Goal: Use online tool/utility: Utilize a website feature to perform a specific function

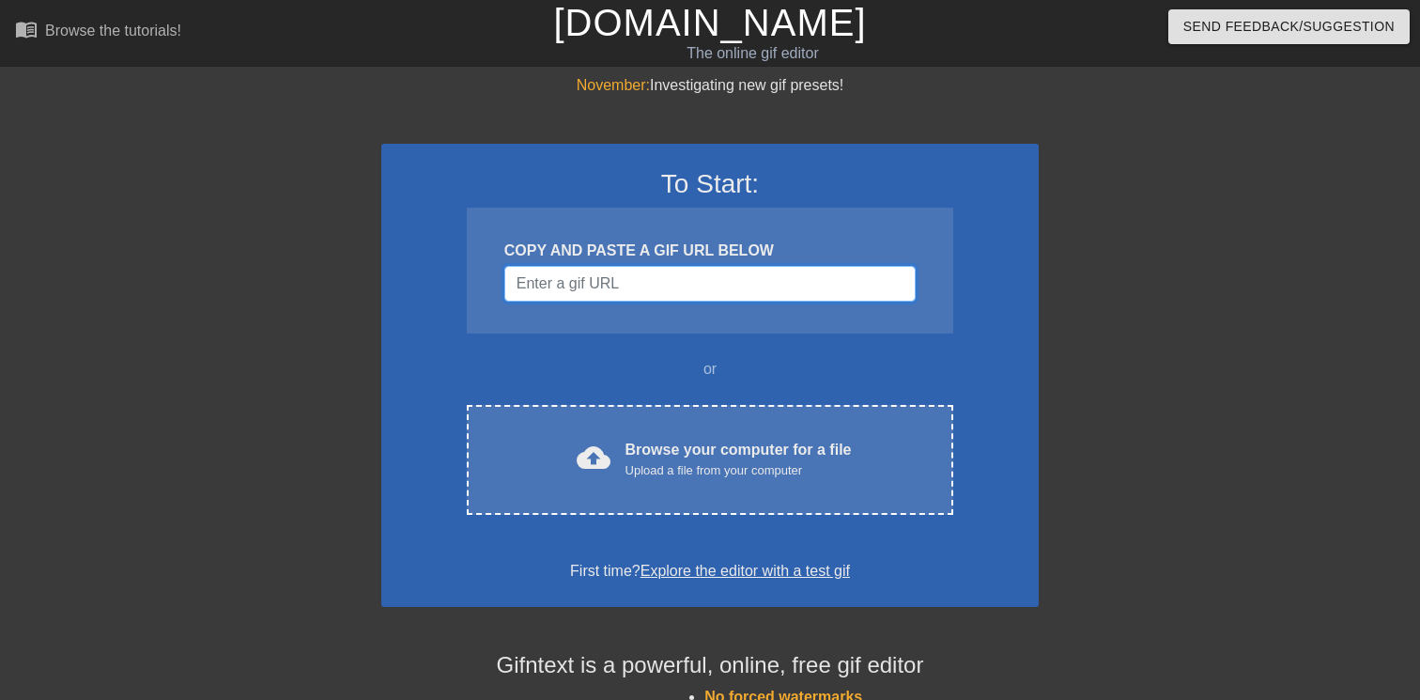
click at [672, 287] on input "Username" at bounding box center [710, 284] width 411 height 36
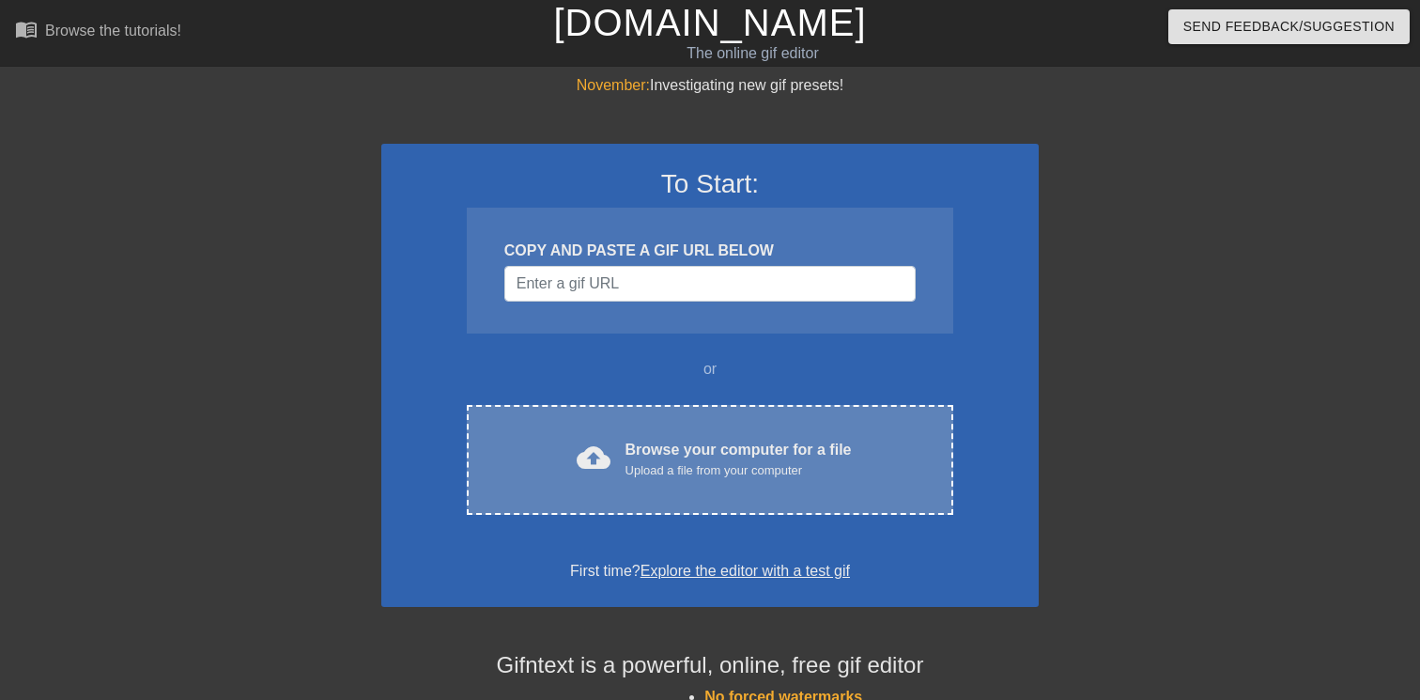
click at [682, 443] on div "Browse your computer for a file Upload a file from your computer" at bounding box center [739, 459] width 226 height 41
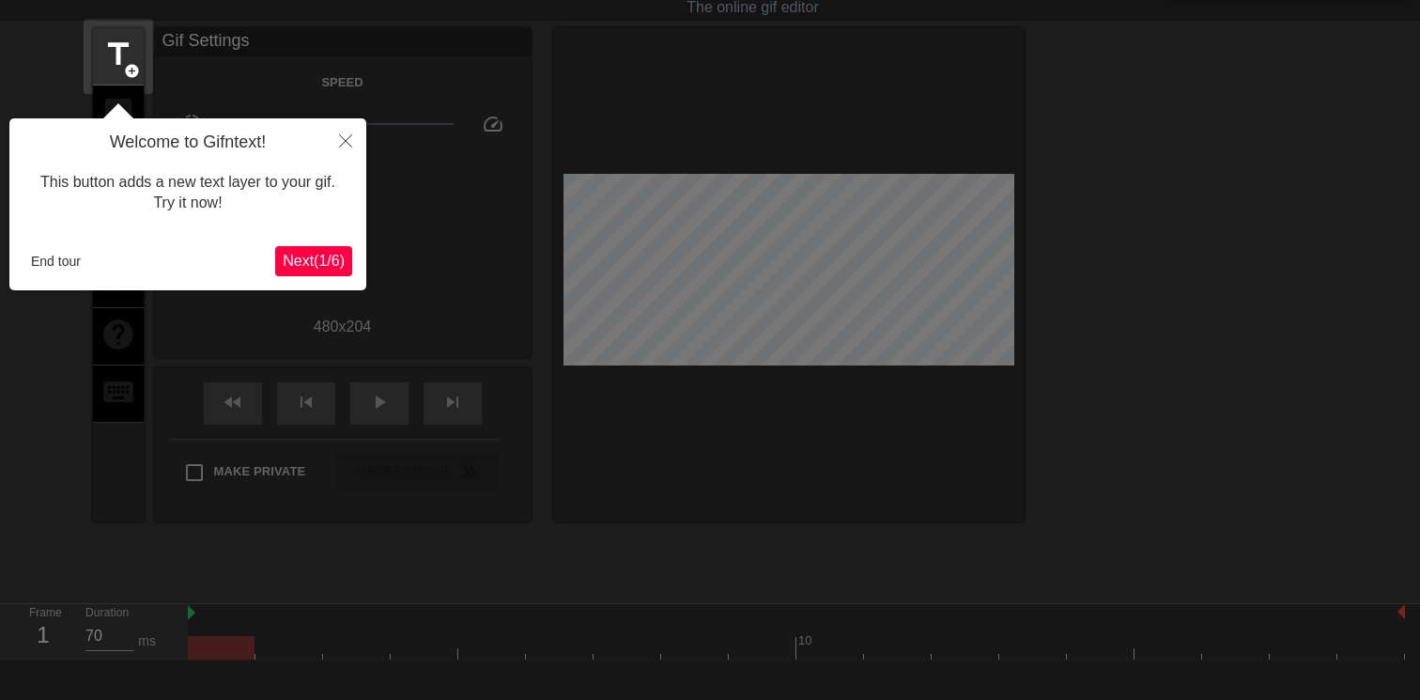
scroll to position [137, 0]
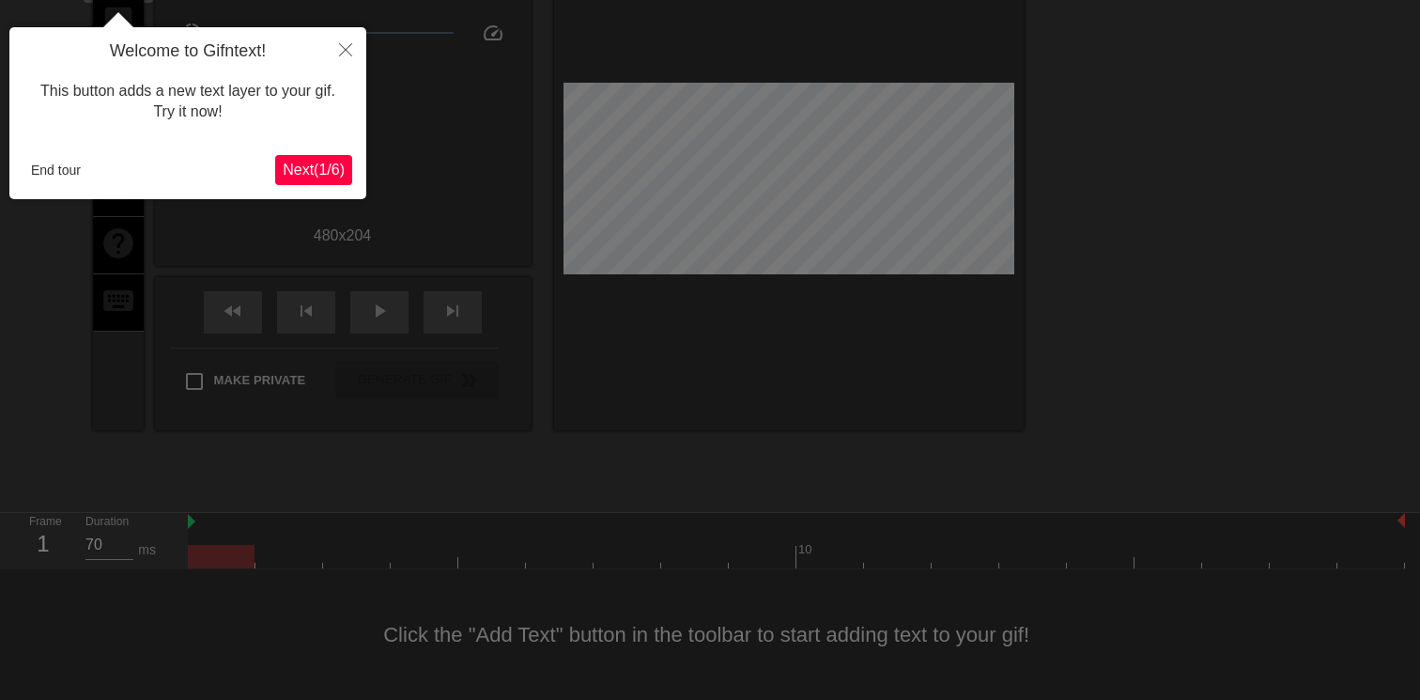
click at [307, 160] on button "Next ( 1 / 6 )" at bounding box center [313, 170] width 77 height 30
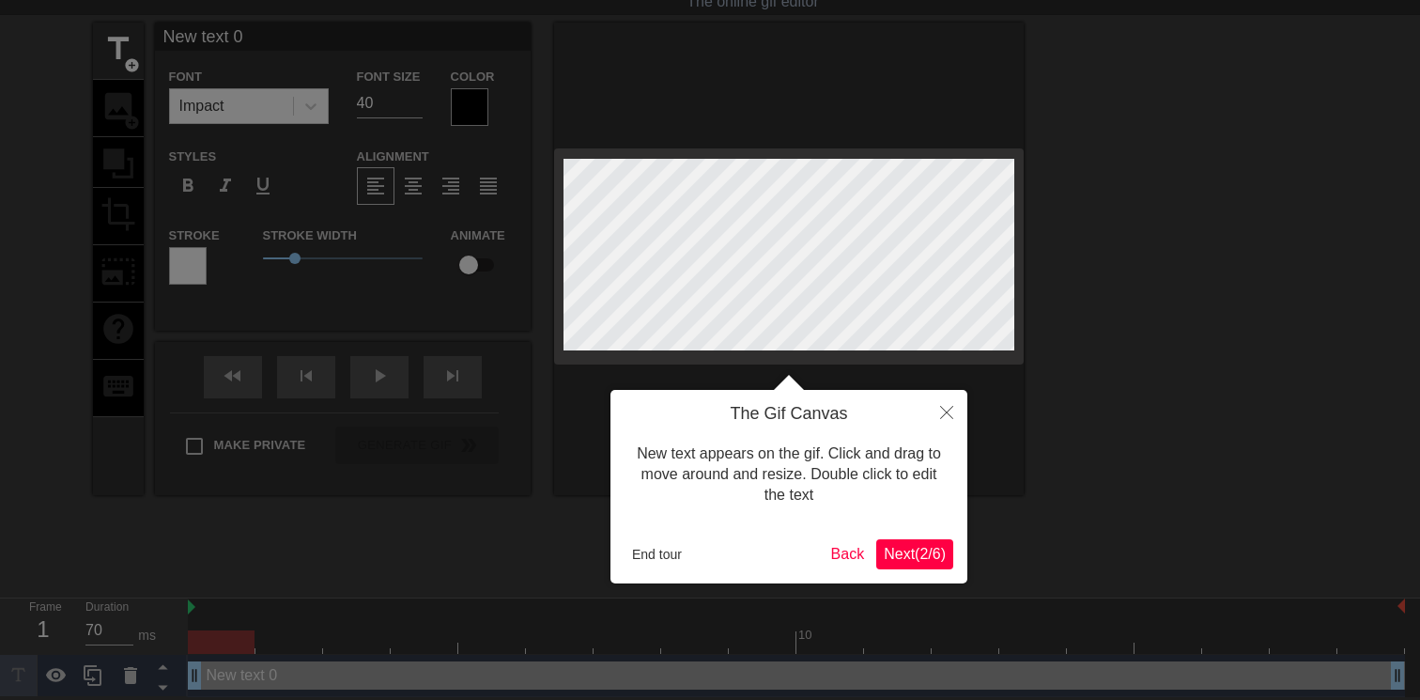
scroll to position [0, 0]
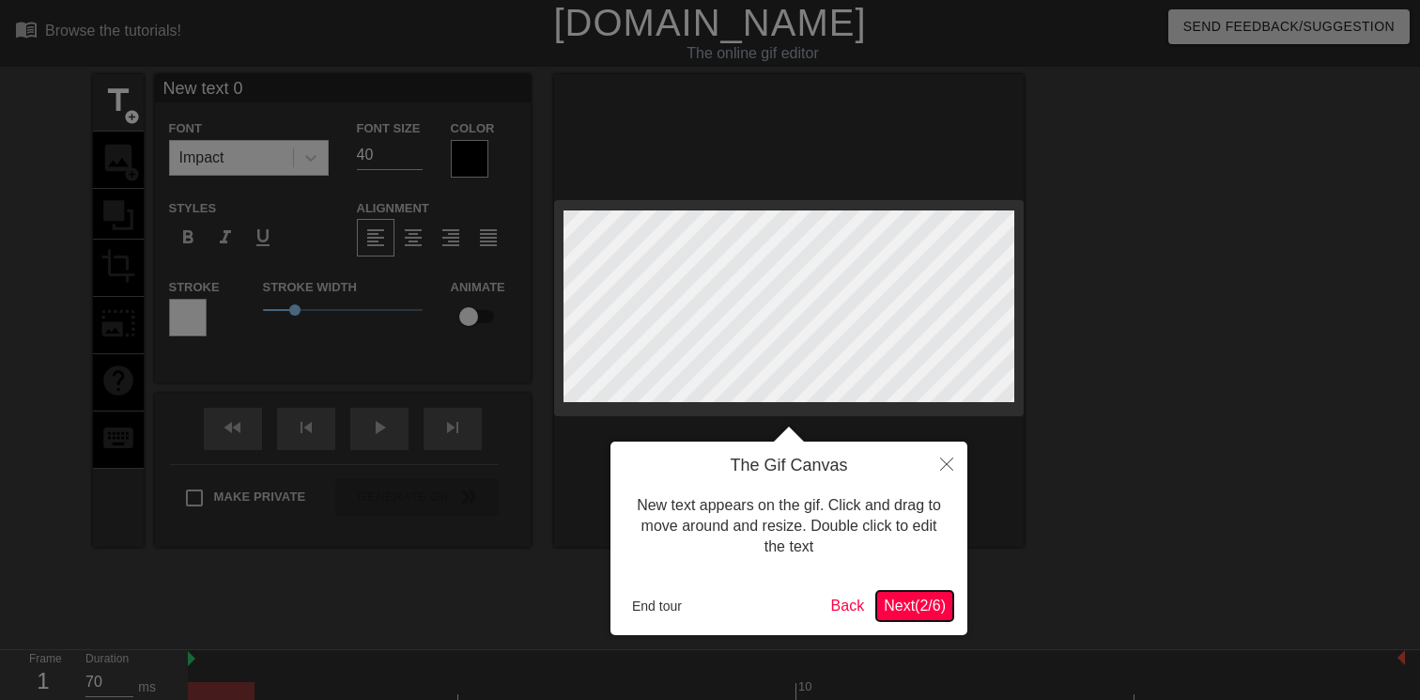
click at [902, 617] on button "Next ( 2 / 6 )" at bounding box center [915, 606] width 77 height 30
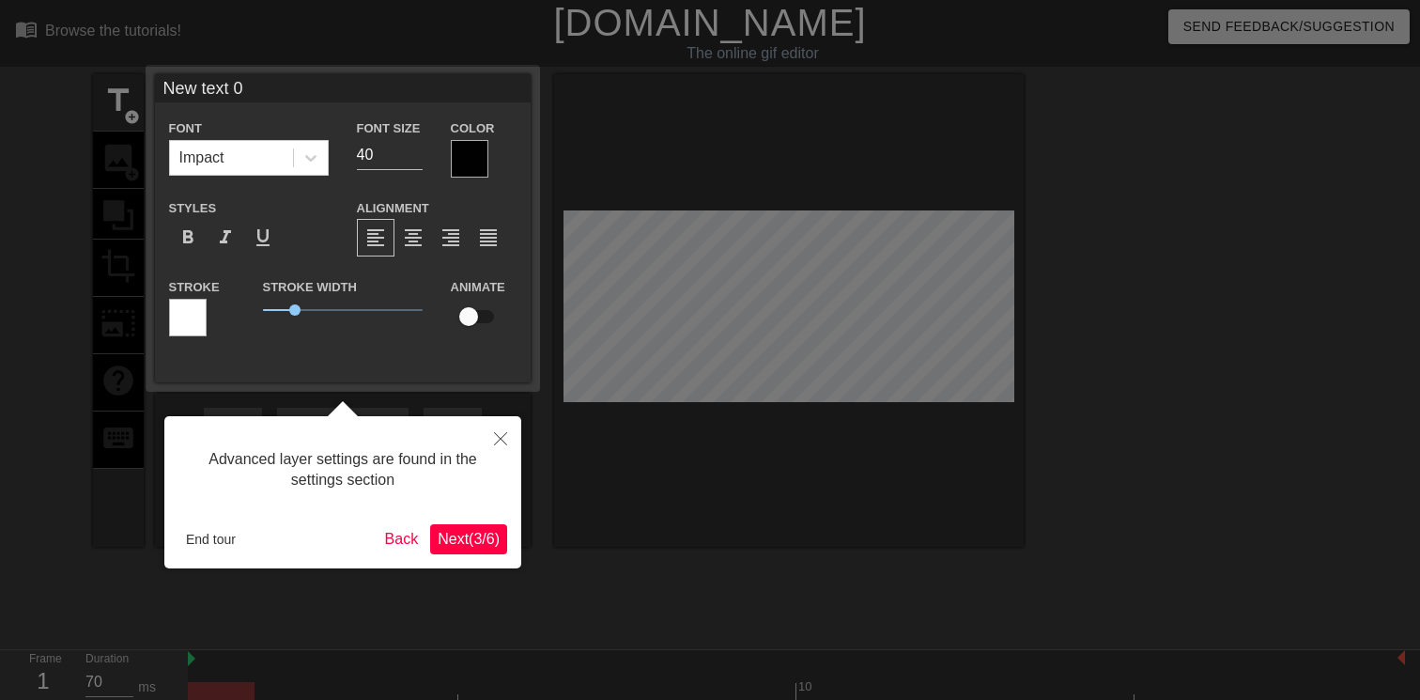
scroll to position [46, 0]
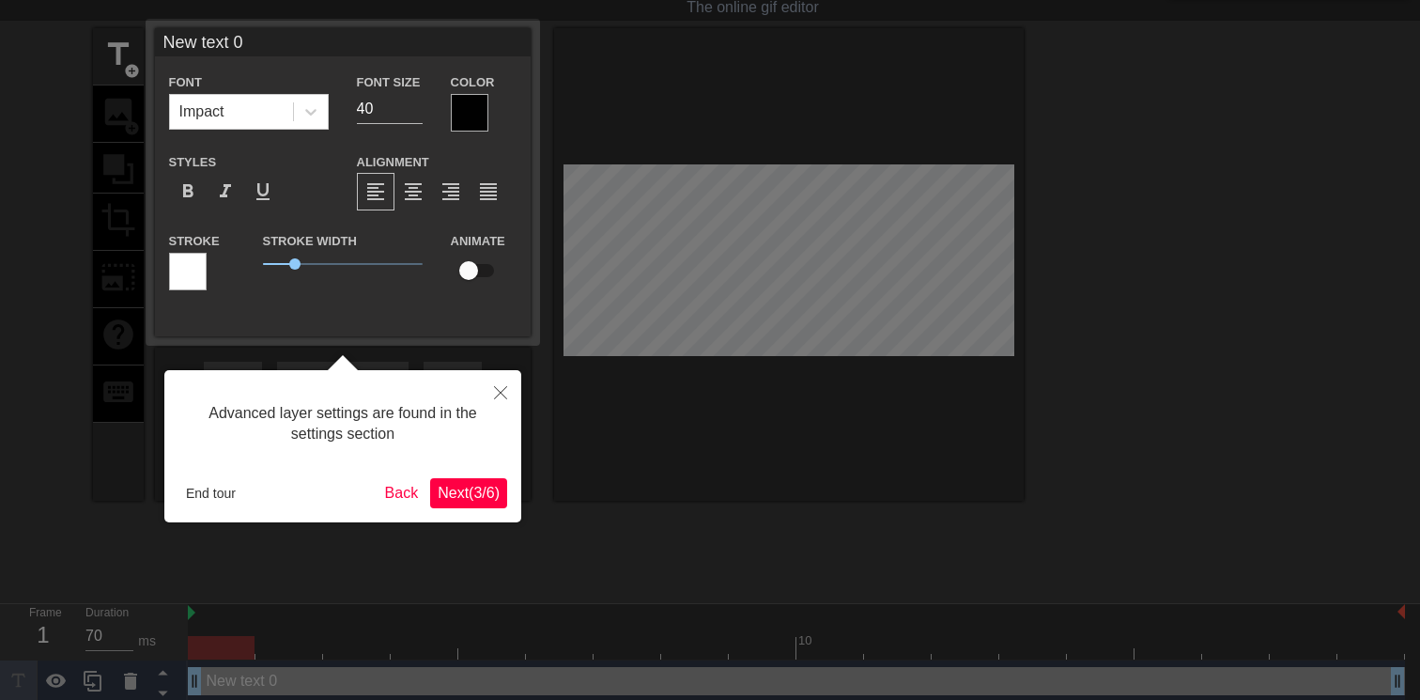
click at [490, 493] on span "Next ( 3 / 6 )" at bounding box center [469, 493] width 62 height 16
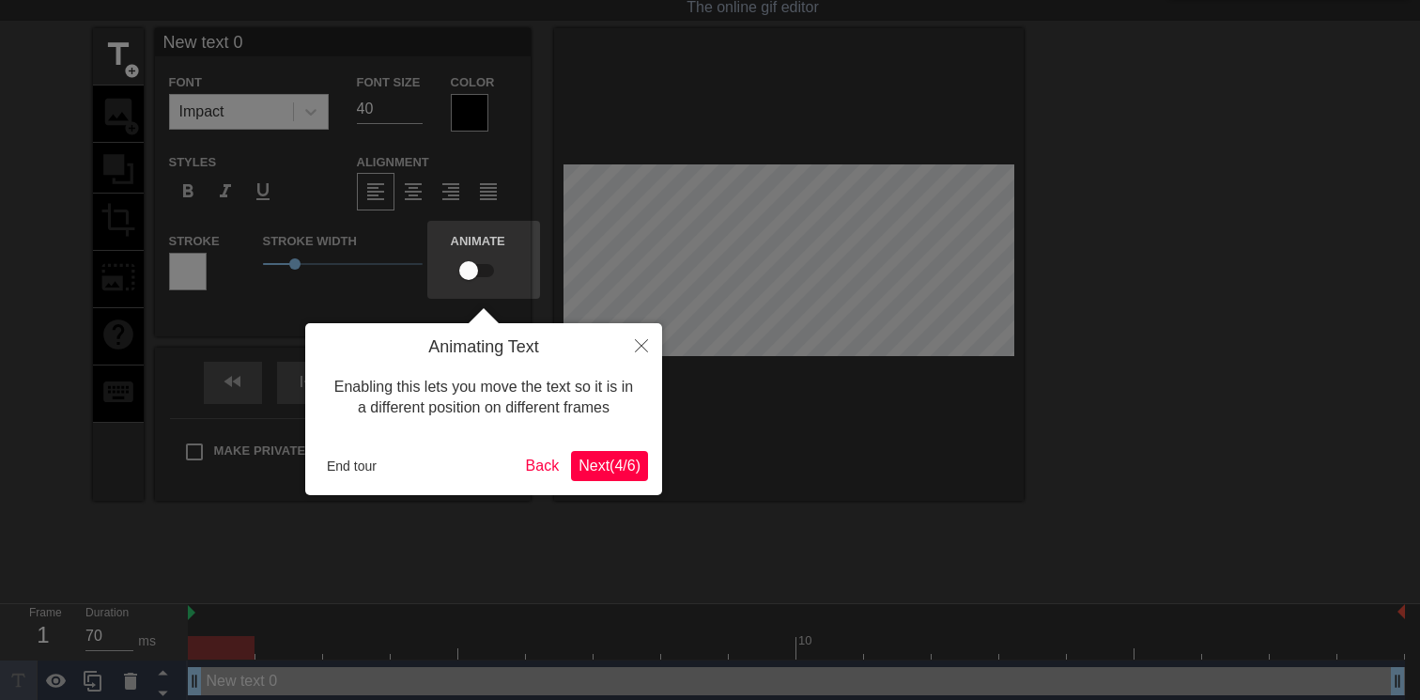
scroll to position [0, 0]
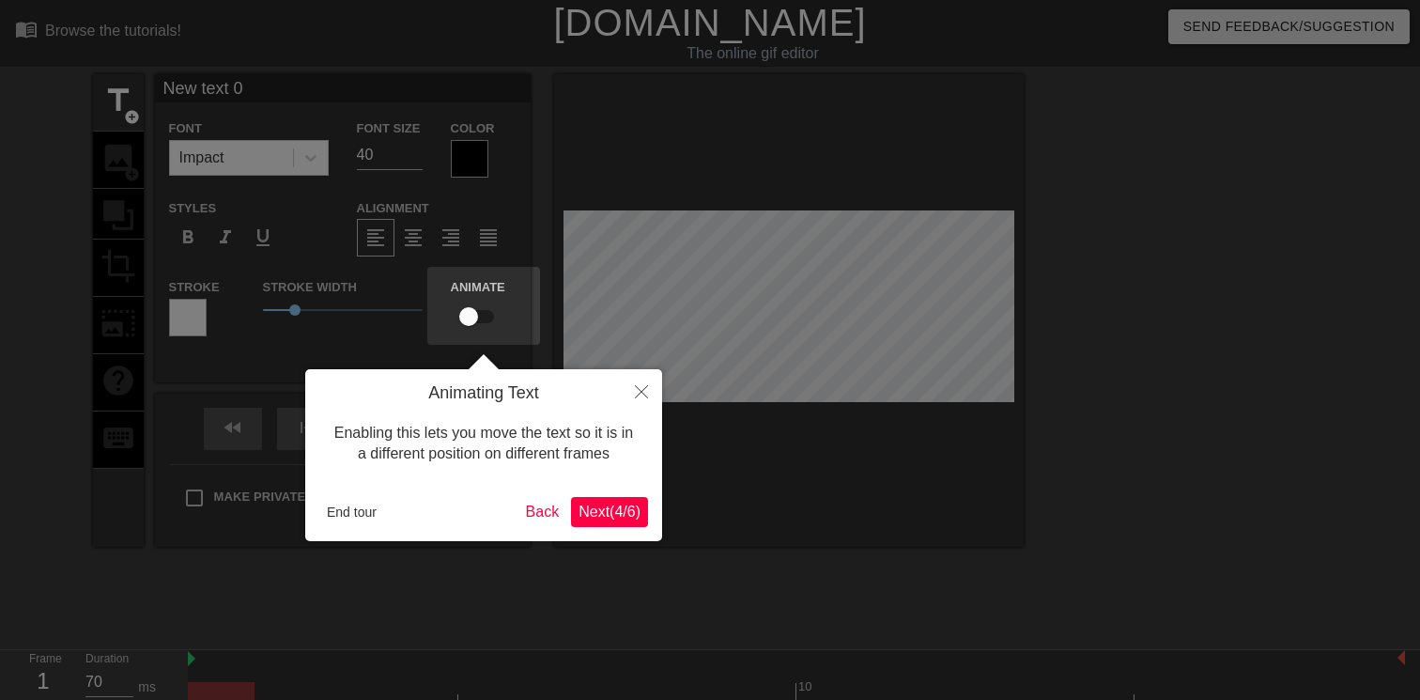
click at [620, 514] on span "Next ( 4 / 6 )" at bounding box center [610, 512] width 62 height 16
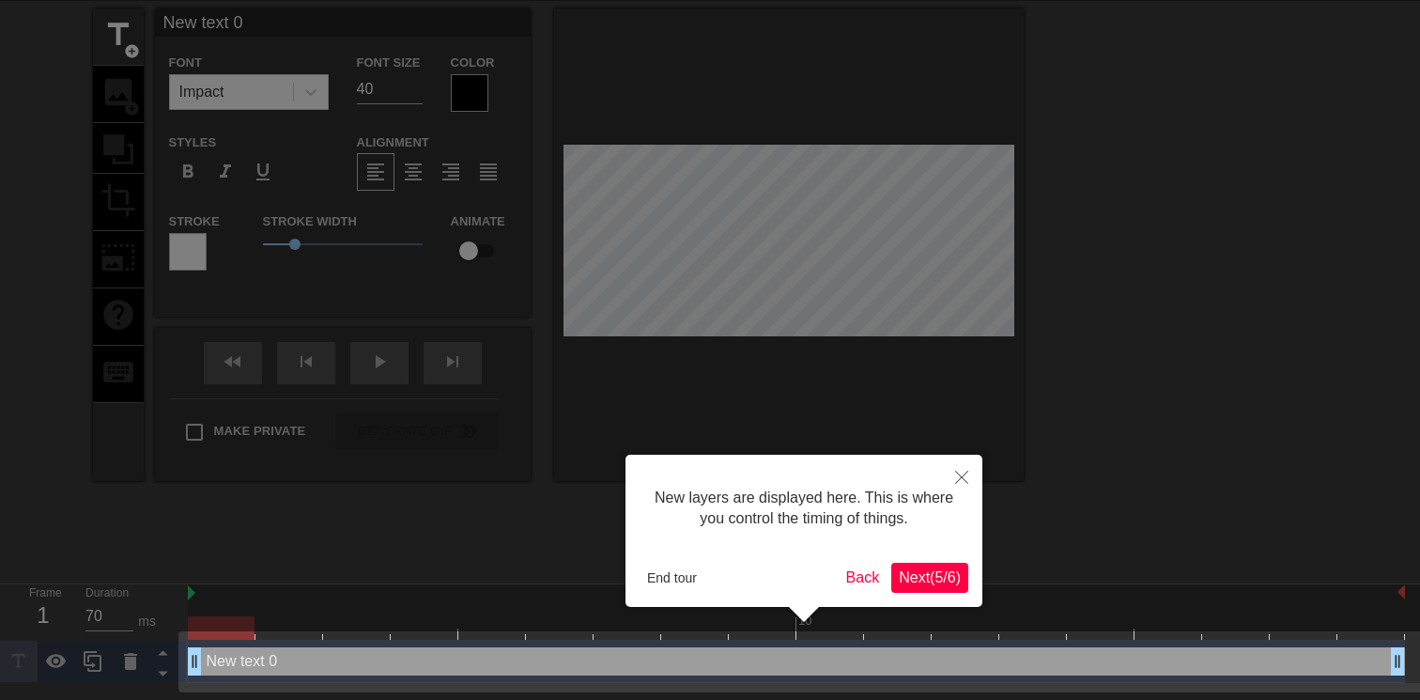
click at [908, 567] on button "Next ( 5 / 6 )" at bounding box center [930, 578] width 77 height 30
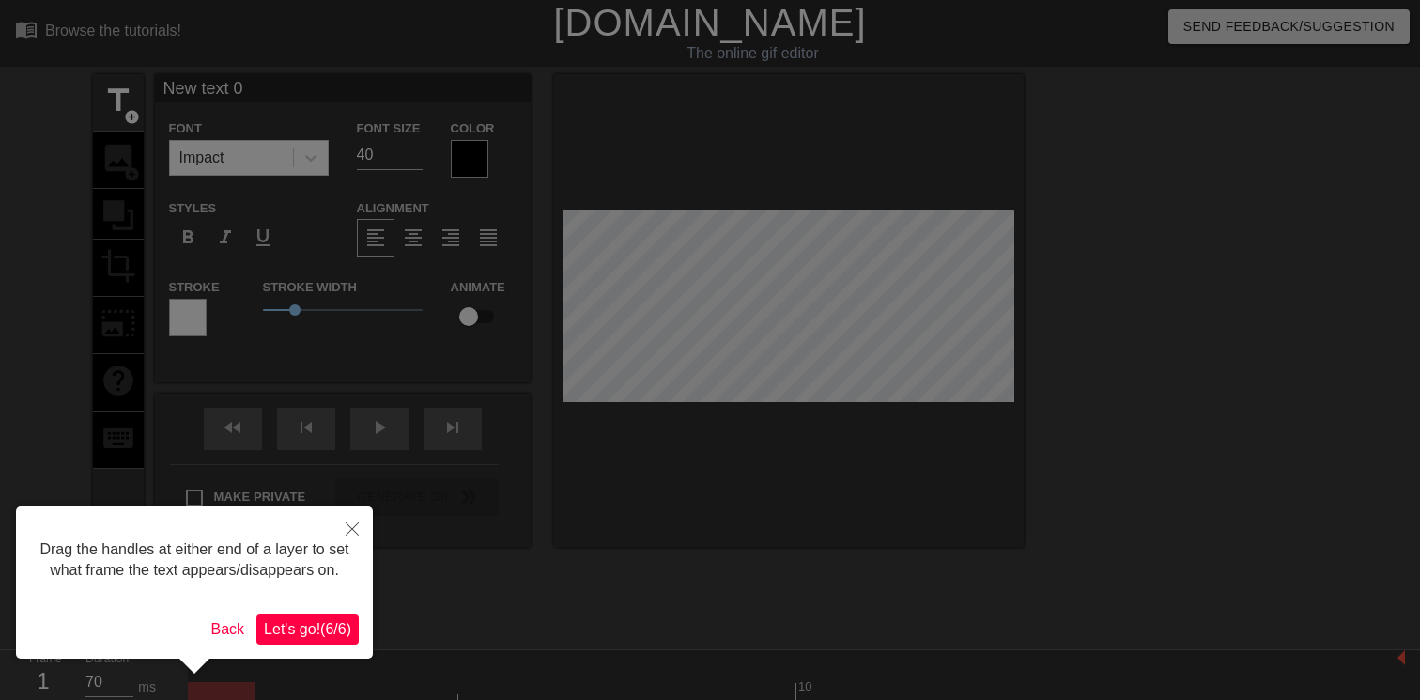
click at [316, 637] on span "Let's go! ( 6 / 6 )" at bounding box center [307, 629] width 87 height 16
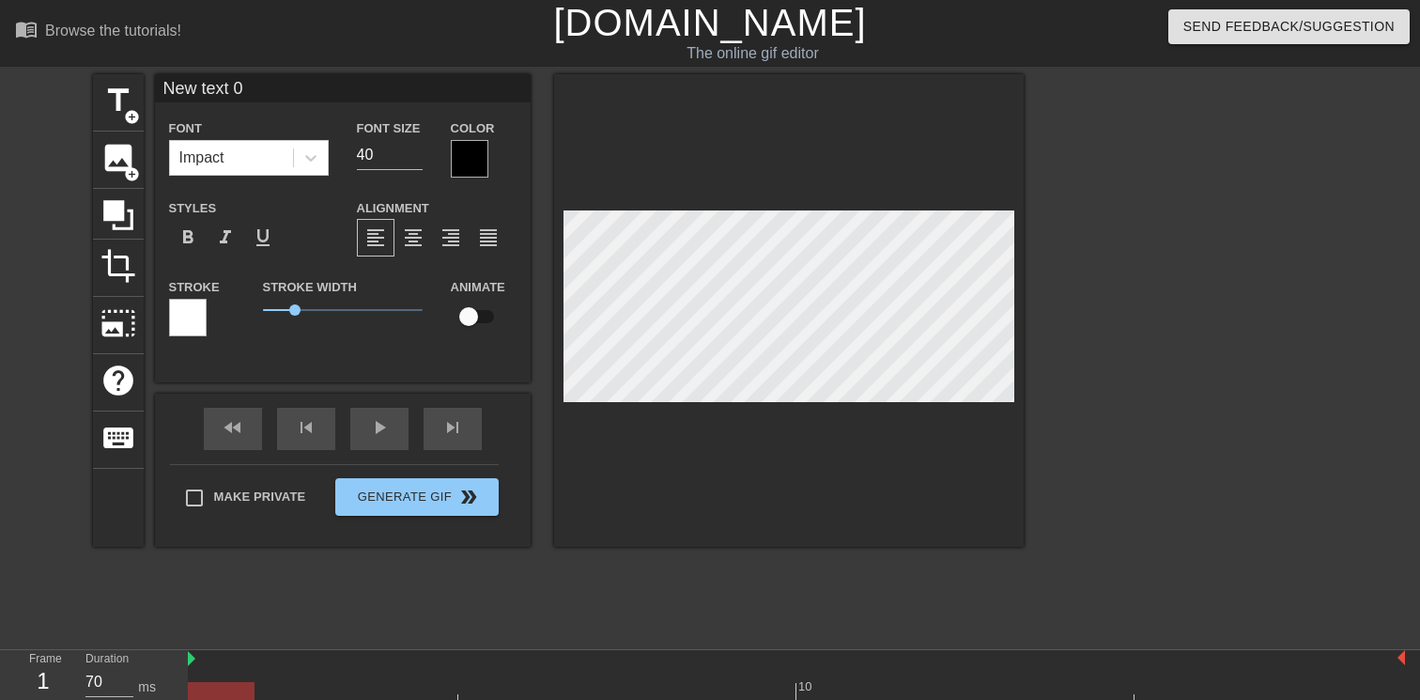
paste textarea "if you're coming my way, just don't"
type input "if you're coming my way, just don't"
type textarea "if you're coming my way, just don't"
click at [293, 318] on span "0.95" at bounding box center [343, 310] width 160 height 23
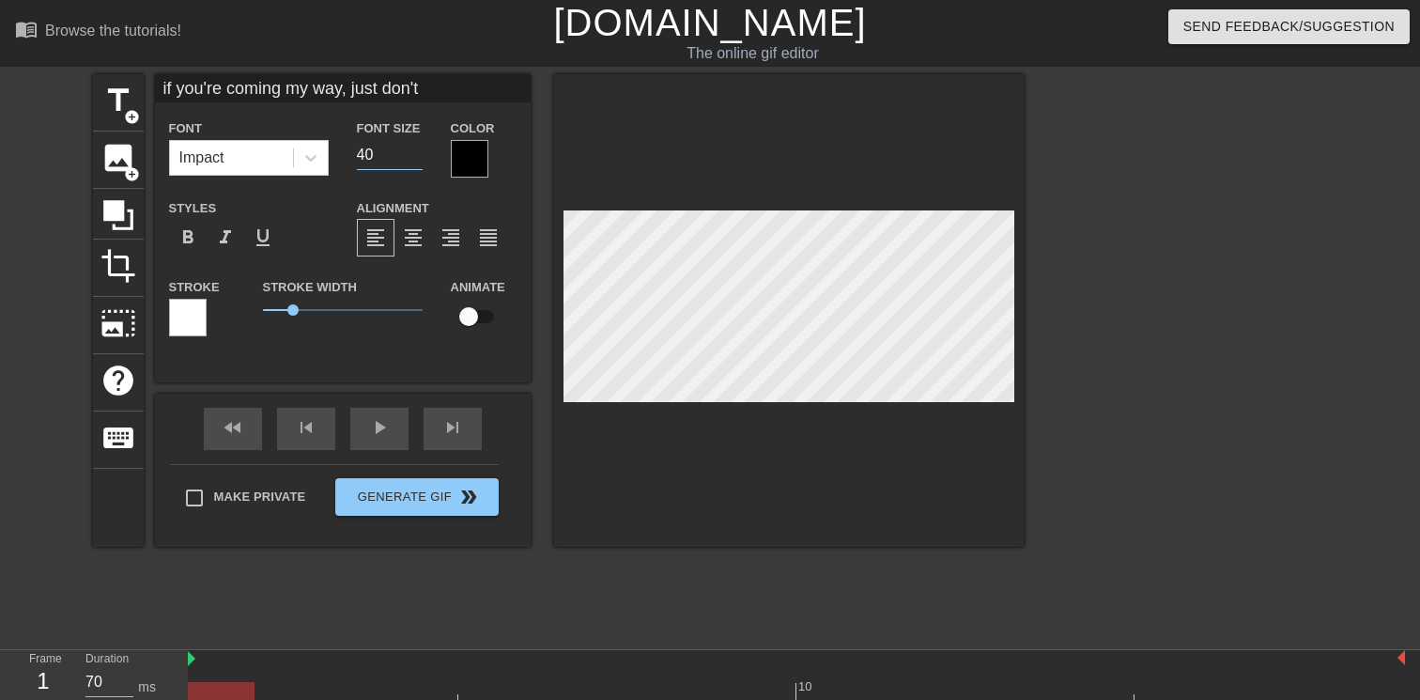
drag, startPoint x: 380, startPoint y: 163, endPoint x: 329, endPoint y: 163, distance: 51.7
click at [329, 163] on div "Font Impact Font Size 40 Color" at bounding box center [343, 146] width 376 height 61
click at [329, 163] on div "Font Impact" at bounding box center [249, 146] width 188 height 61
click at [387, 163] on input "4030" at bounding box center [390, 155] width 66 height 30
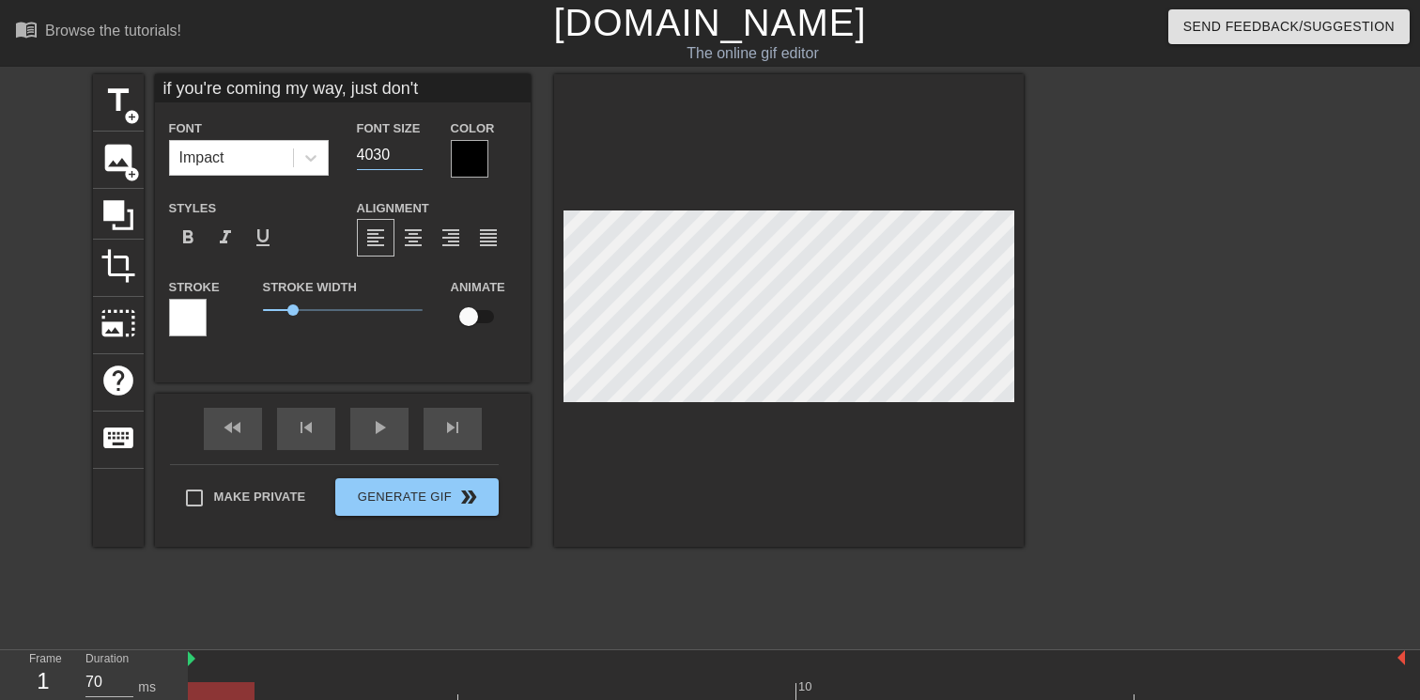
click at [387, 163] on input "4030" at bounding box center [390, 155] width 66 height 30
type input "30"
click at [1098, 364] on div at bounding box center [1188, 356] width 282 height 564
click at [459, 163] on div at bounding box center [470, 159] width 38 height 38
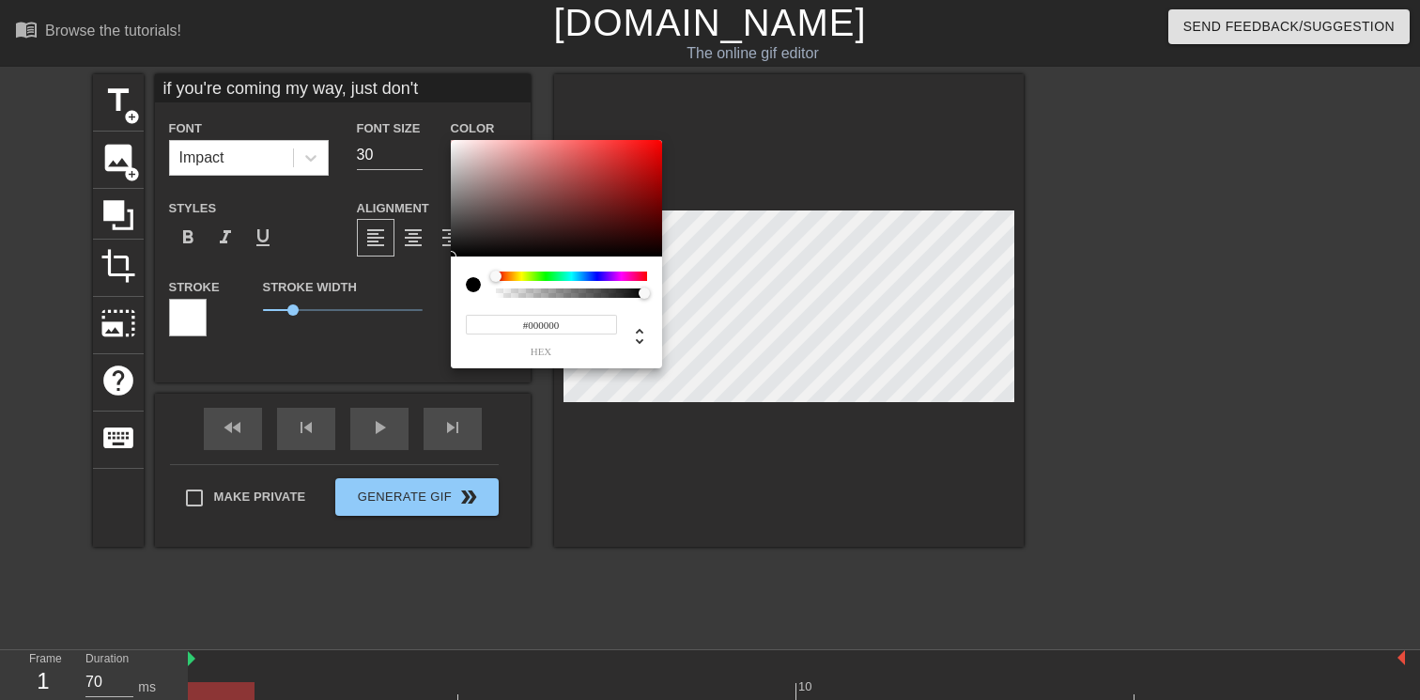
type input "0"
type input "1"
drag, startPoint x: 537, startPoint y: 295, endPoint x: 790, endPoint y: 335, distance: 255.9
click at [790, 335] on div "0 r 0 g 0 b 1 a" at bounding box center [710, 350] width 1420 height 700
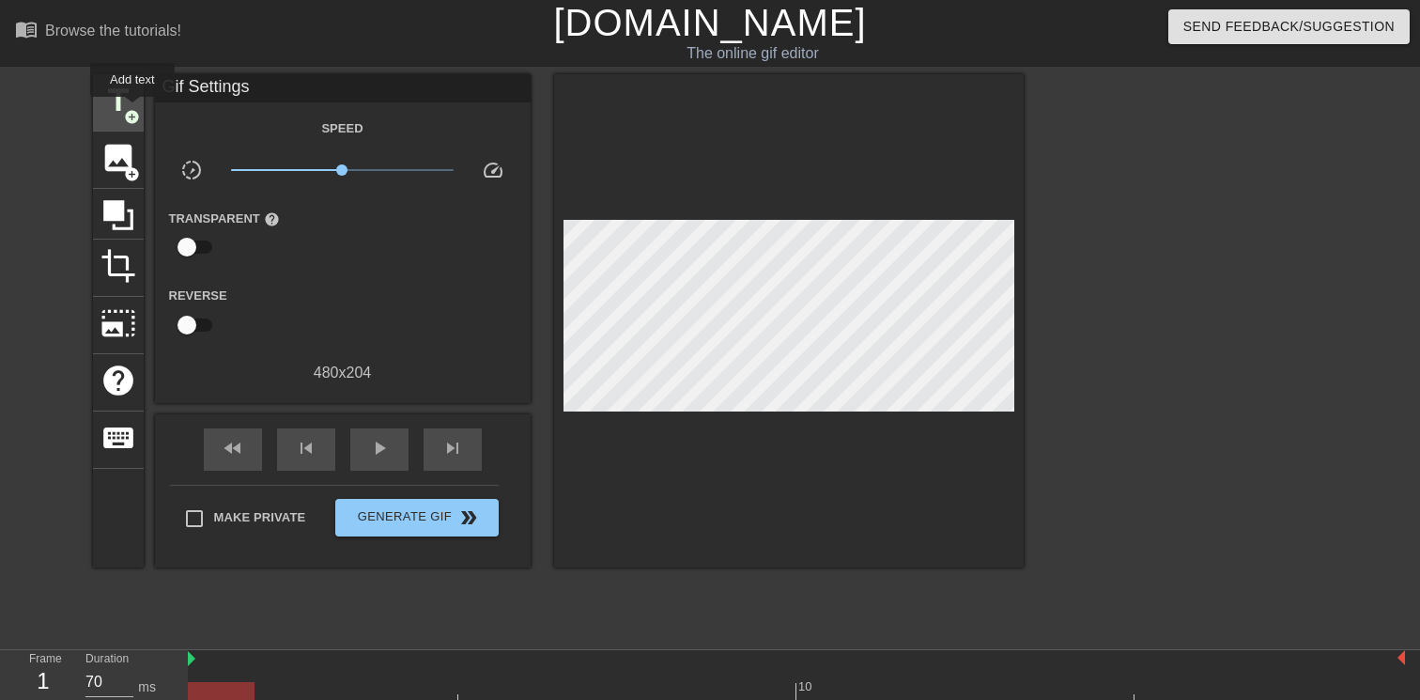
click at [133, 110] on span "add_circle" at bounding box center [132, 117] width 16 height 16
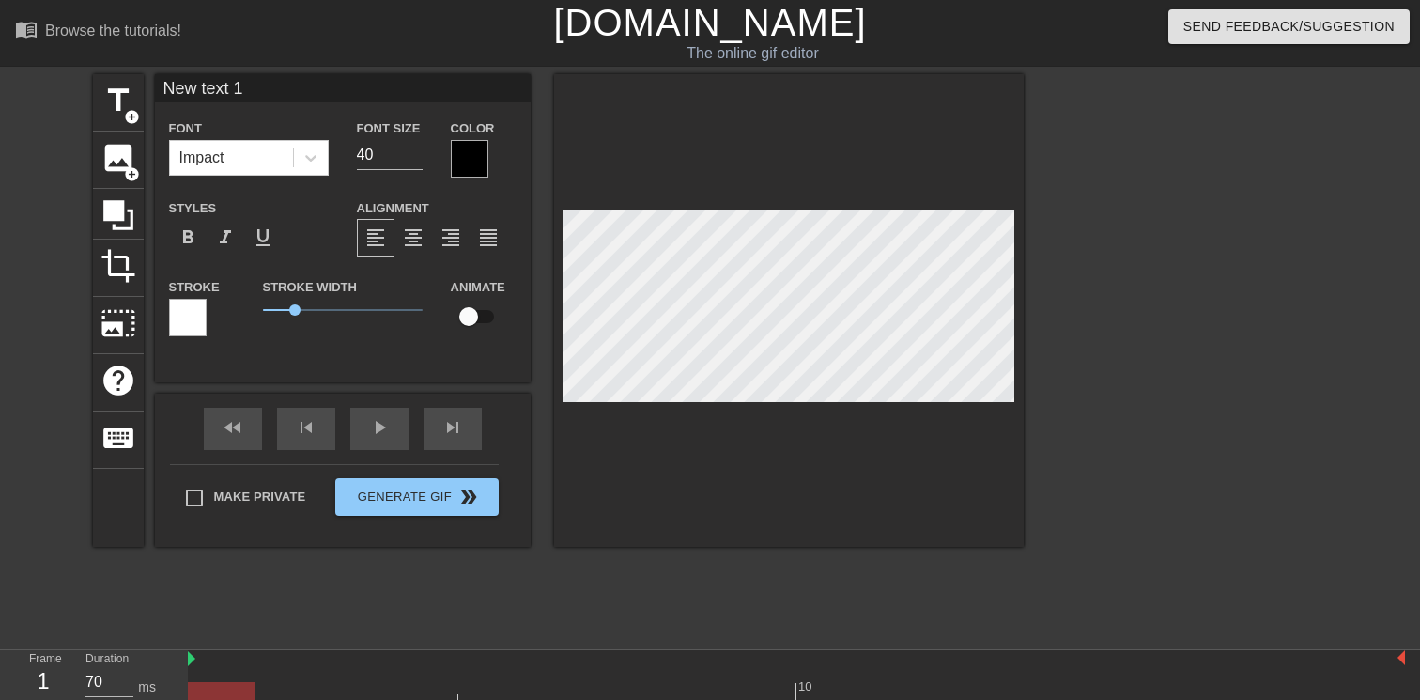
click at [468, 155] on div at bounding box center [470, 159] width 38 height 38
click at [183, 313] on div at bounding box center [188, 318] width 38 height 38
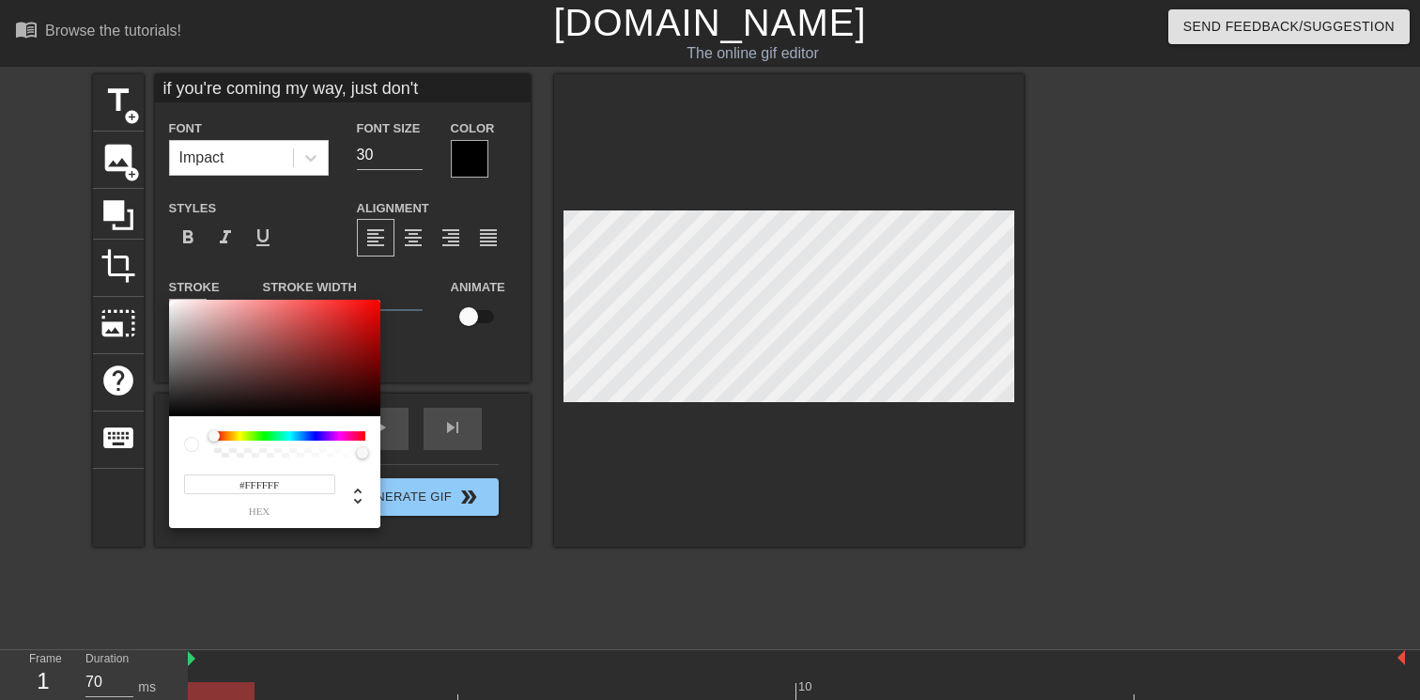
click at [203, 435] on div at bounding box center [274, 444] width 181 height 26
click at [254, 485] on input "#FFFFFF" at bounding box center [259, 484] width 151 height 20
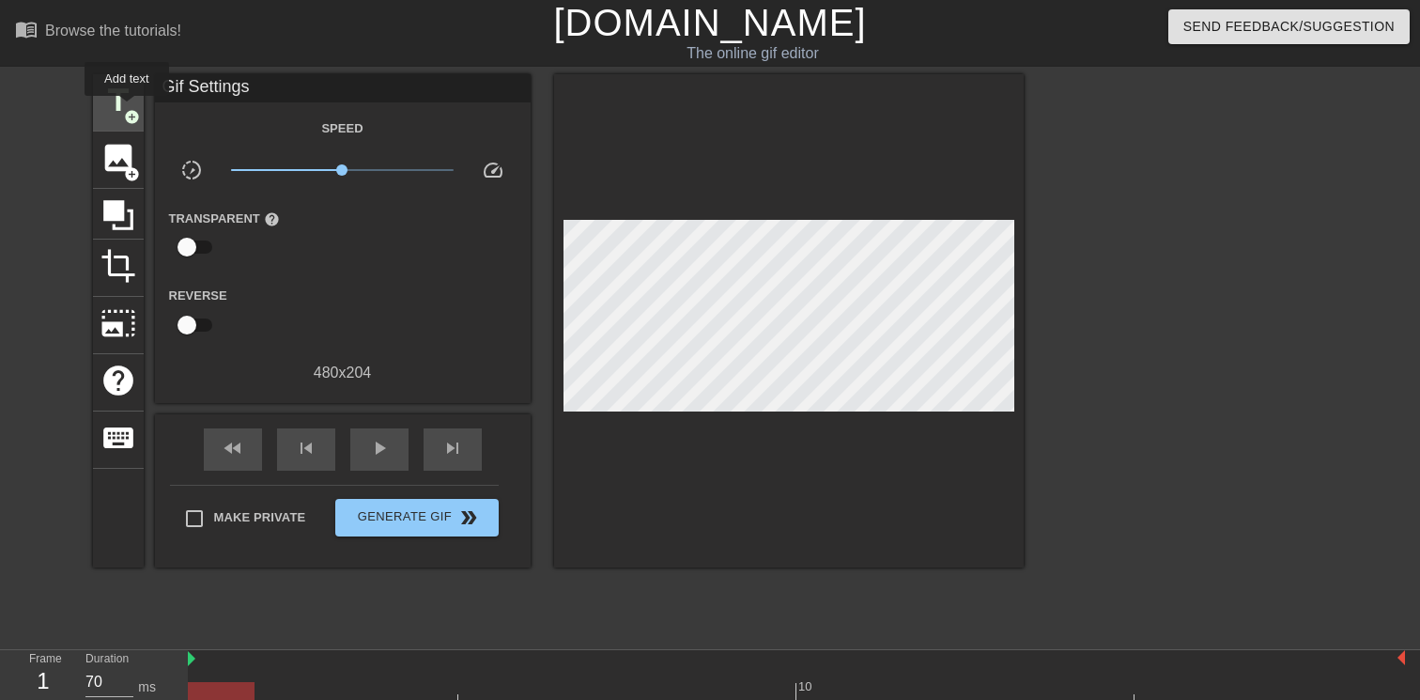
click at [128, 109] on span "add_circle" at bounding box center [132, 117] width 16 height 16
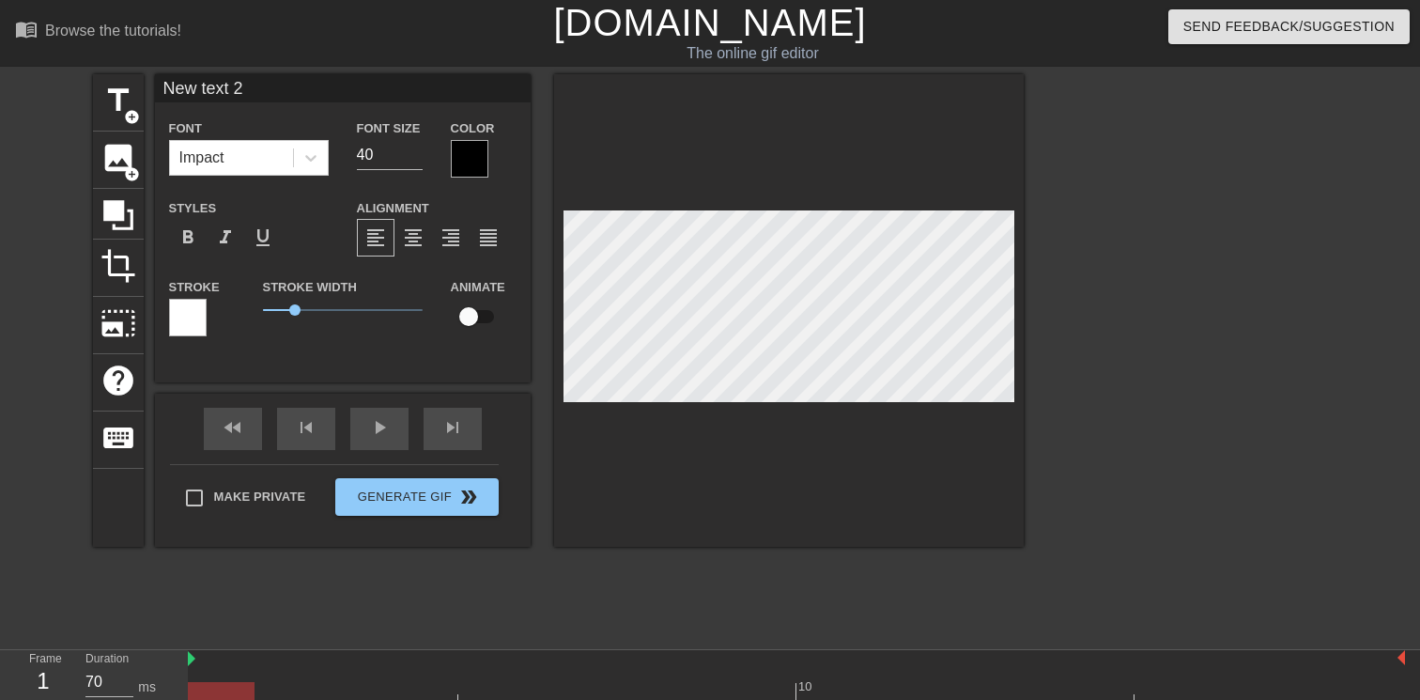
type input "Ne text 2"
type textarea "Ne text 2"
click at [470, 155] on div at bounding box center [470, 159] width 38 height 38
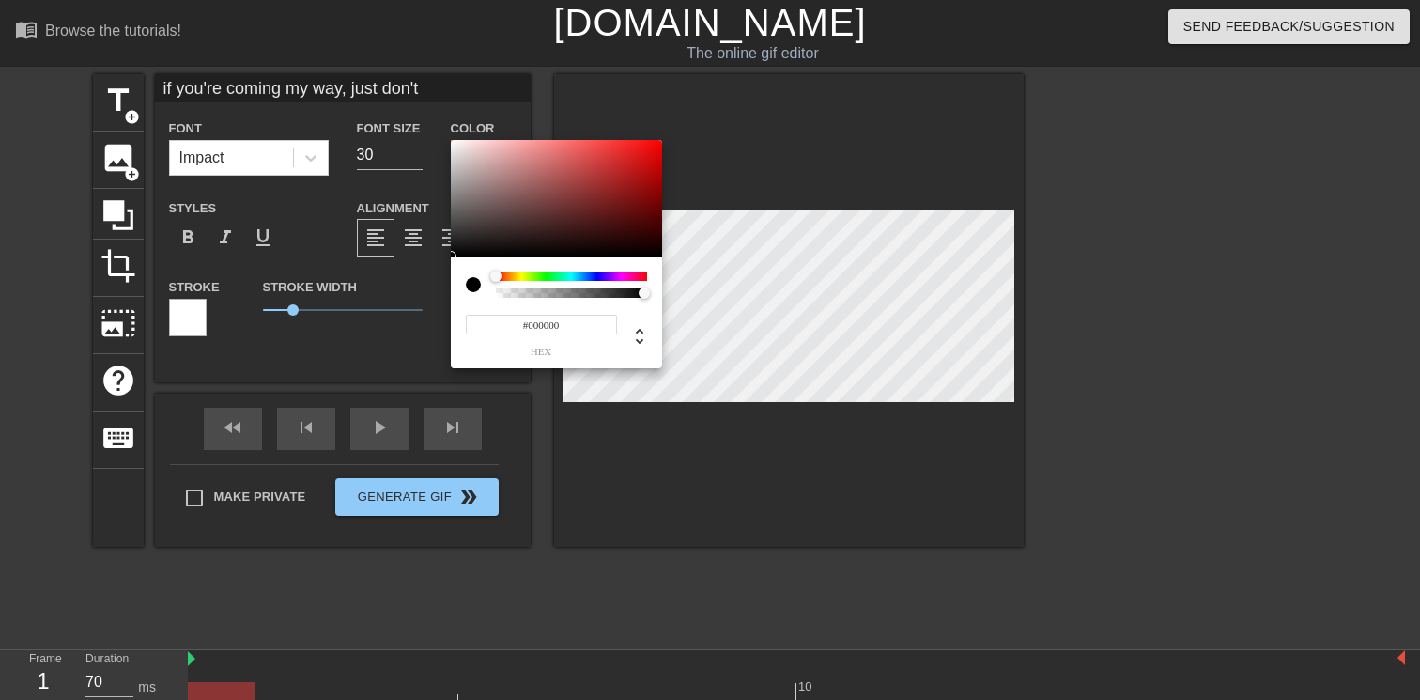
click at [532, 324] on input "#000000" at bounding box center [541, 325] width 151 height 20
paste input "#FFFFFF"
click at [532, 324] on input "##FFFFFF" at bounding box center [541, 325] width 151 height 20
type input "#FFFFFF"
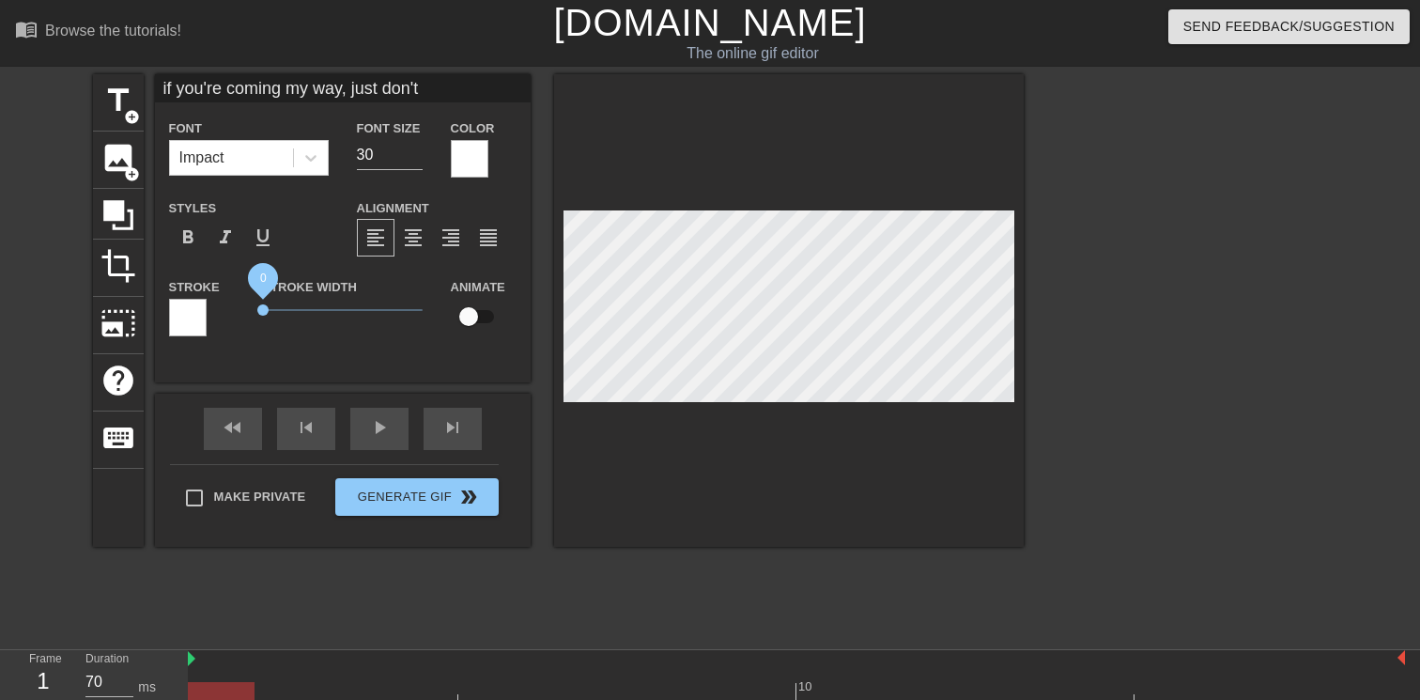
drag, startPoint x: 290, startPoint y: 313, endPoint x: 208, endPoint y: 303, distance: 83.3
click at [208, 303] on div "Stroke Stroke Width 0 Animate" at bounding box center [343, 314] width 376 height 78
click at [179, 319] on div at bounding box center [188, 318] width 38 height 38
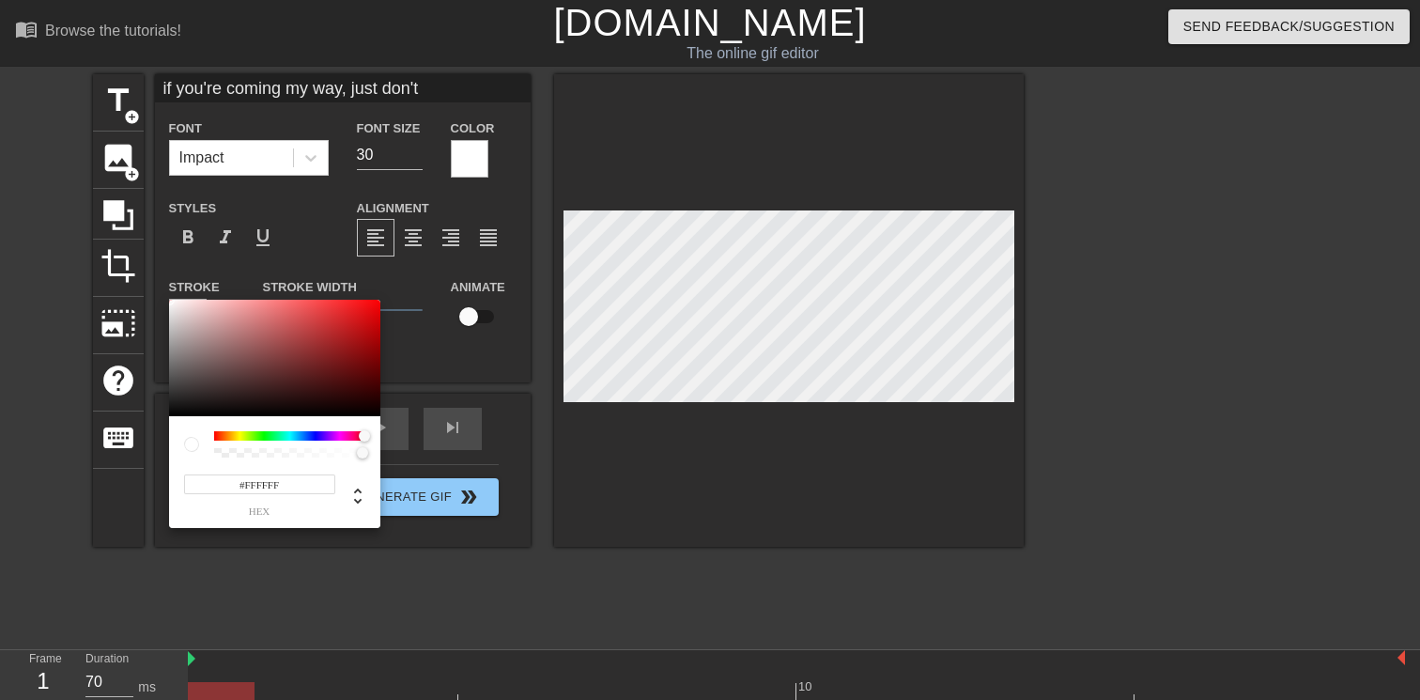
drag, startPoint x: 314, startPoint y: 438, endPoint x: 380, endPoint y: 442, distance: 66.8
click at [380, 442] on div "#FFFFFF hex" at bounding box center [710, 350] width 1420 height 700
type input "#000000"
drag, startPoint x: 380, startPoint y: 405, endPoint x: 380, endPoint y: 420, distance: 15.0
click at [380, 420] on div "#000000 hex" at bounding box center [274, 414] width 211 height 228
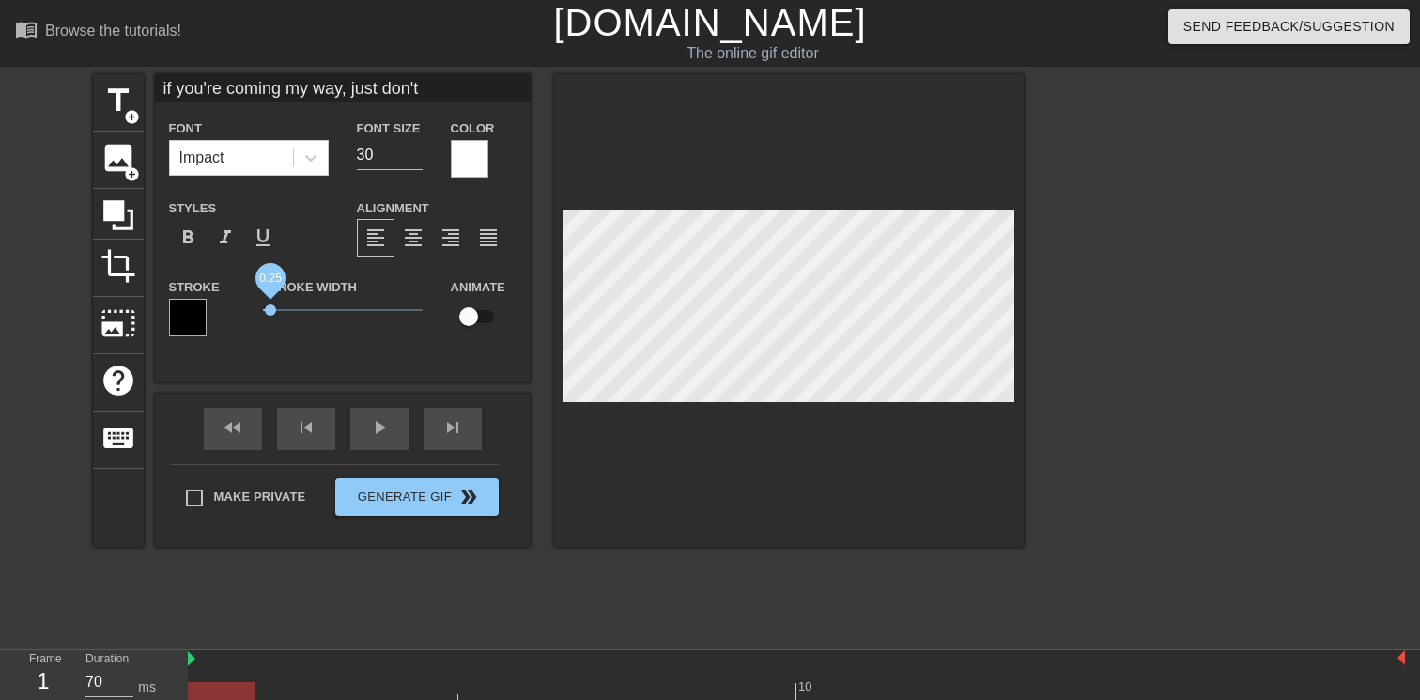
click at [272, 313] on span "0.25" at bounding box center [270, 309] width 11 height 11
drag, startPoint x: 272, startPoint y: 313, endPoint x: 300, endPoint y: 318, distance: 28.6
click at [300, 318] on span "1.15" at bounding box center [343, 310] width 160 height 23
click at [390, 344] on div "Stroke Width 1.15" at bounding box center [343, 314] width 188 height 78
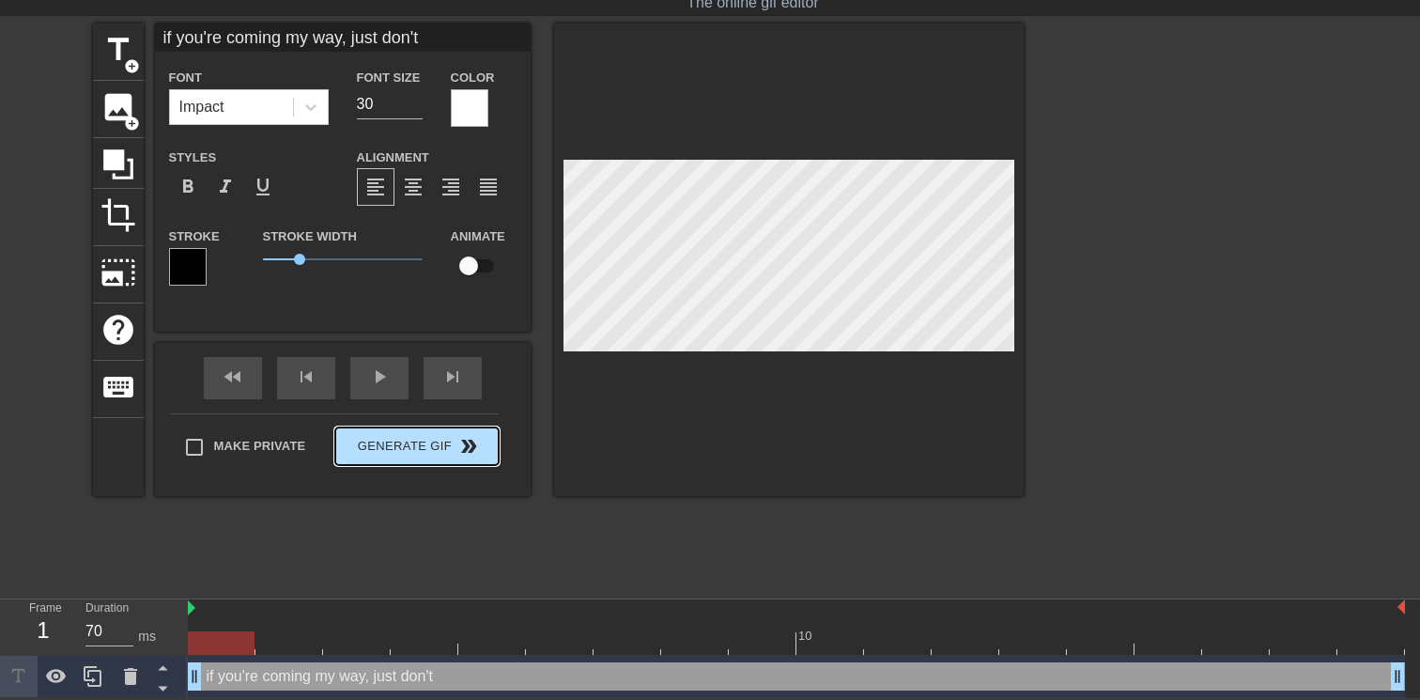
click at [392, 454] on span "Generate Gif double_arrow" at bounding box center [416, 446] width 147 height 23
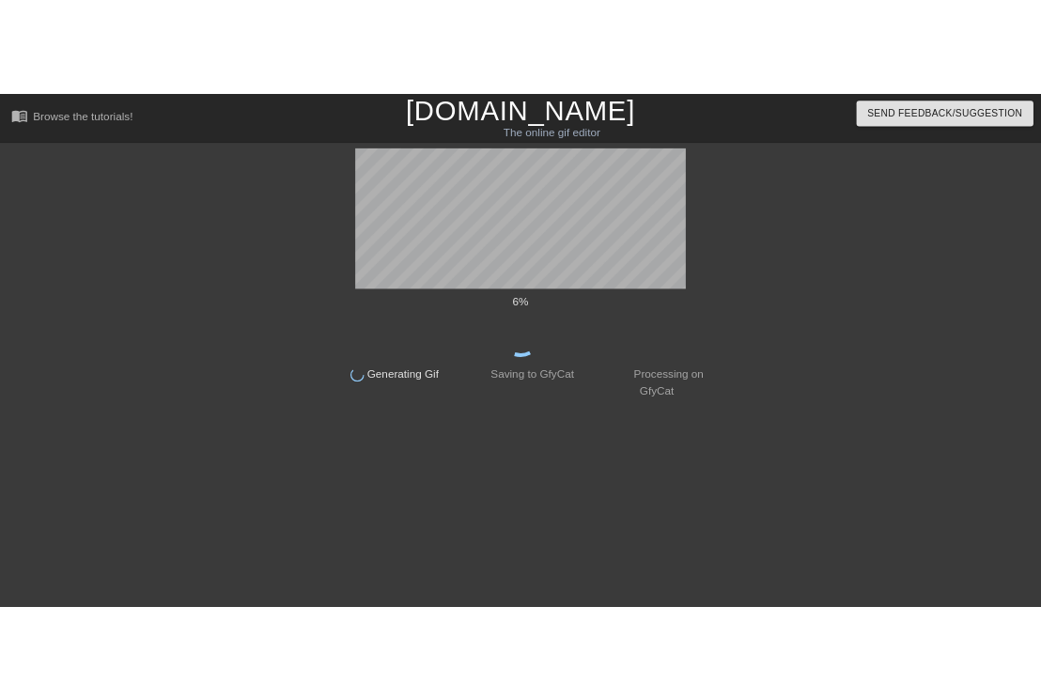
scroll to position [0, 0]
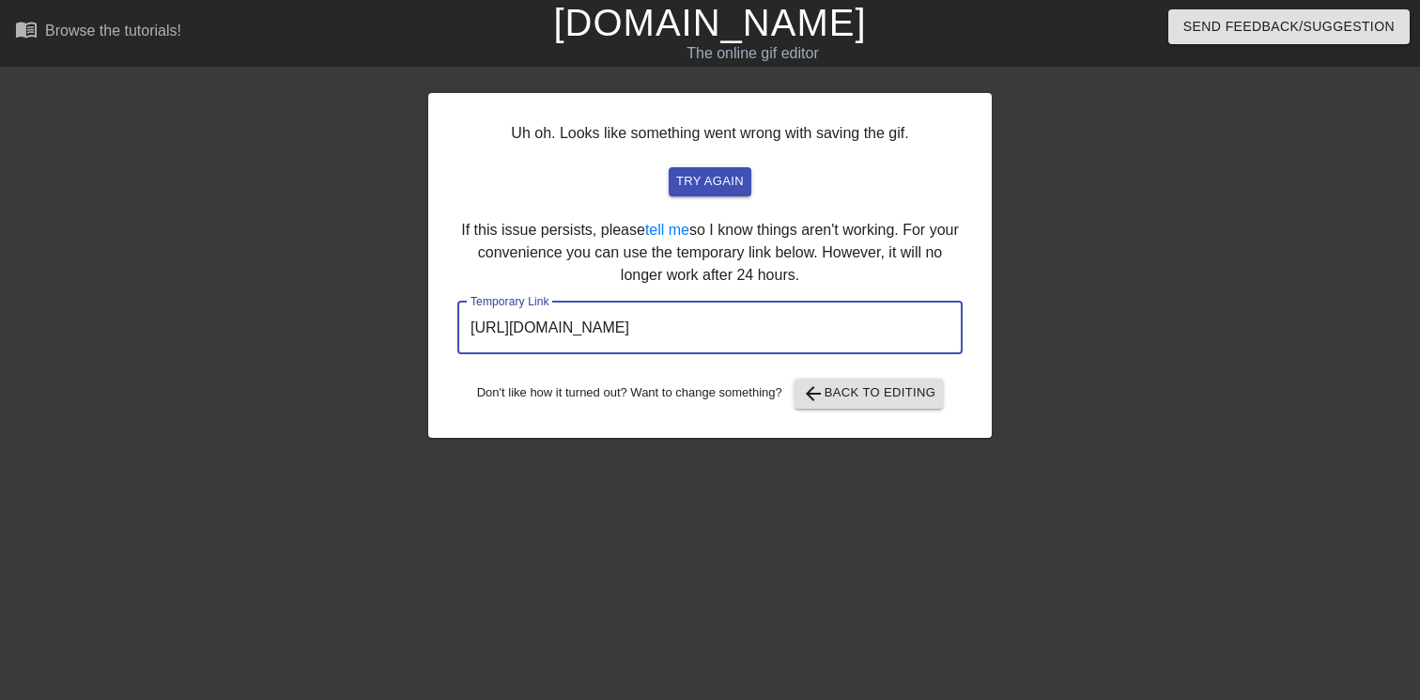
click at [646, 327] on input "[URL][DOMAIN_NAME]" at bounding box center [710, 328] width 505 height 53
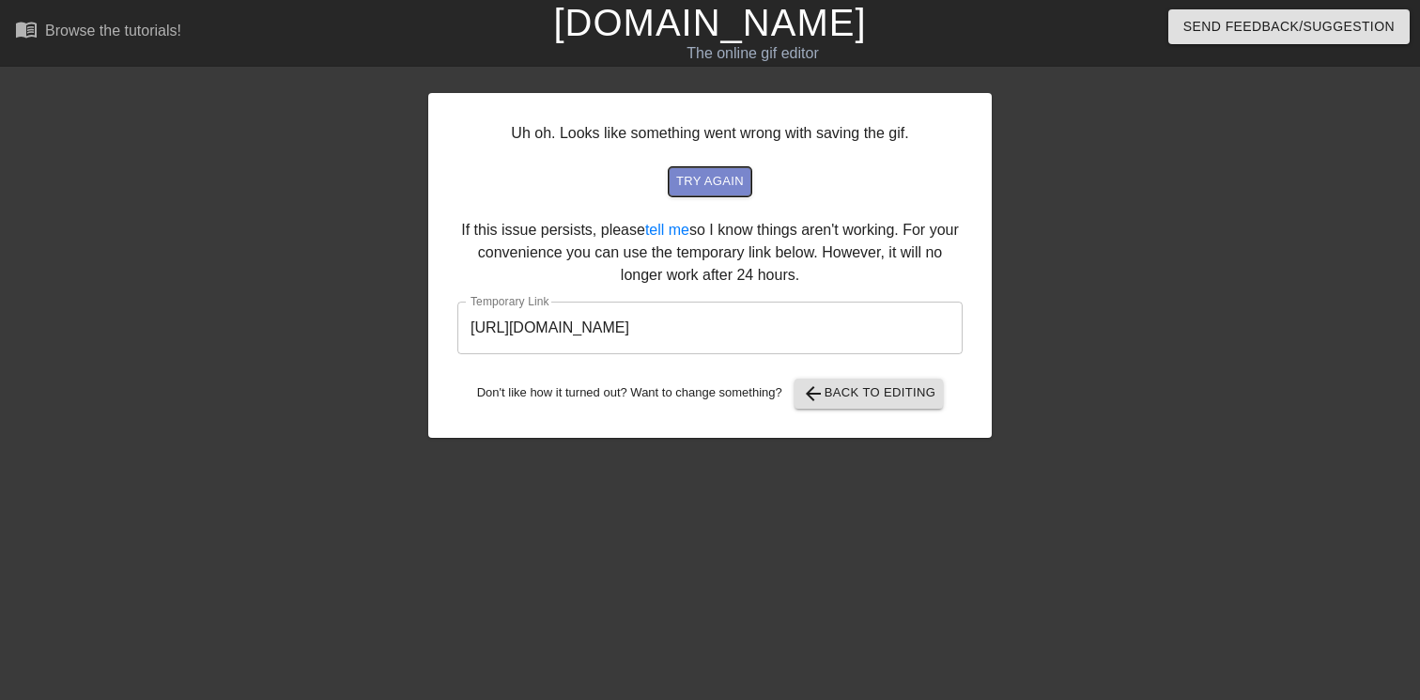
click at [713, 184] on span "try again" at bounding box center [710, 182] width 68 height 22
click at [1048, 345] on div at bounding box center [1156, 356] width 282 height 564
